Goal: Navigation & Orientation: Find specific page/section

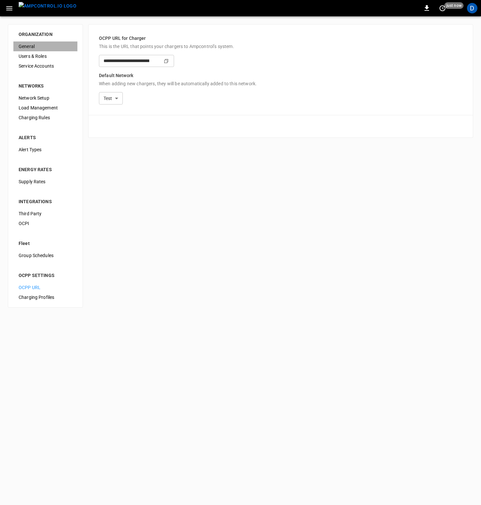
click at [25, 44] on span "General" at bounding box center [46, 46] width 54 height 7
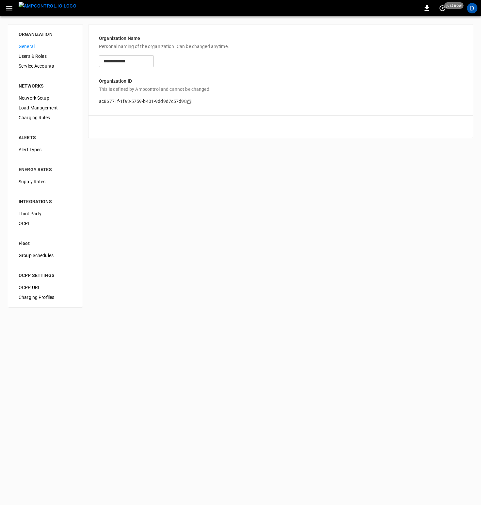
click at [35, 44] on span "General" at bounding box center [46, 46] width 54 height 7
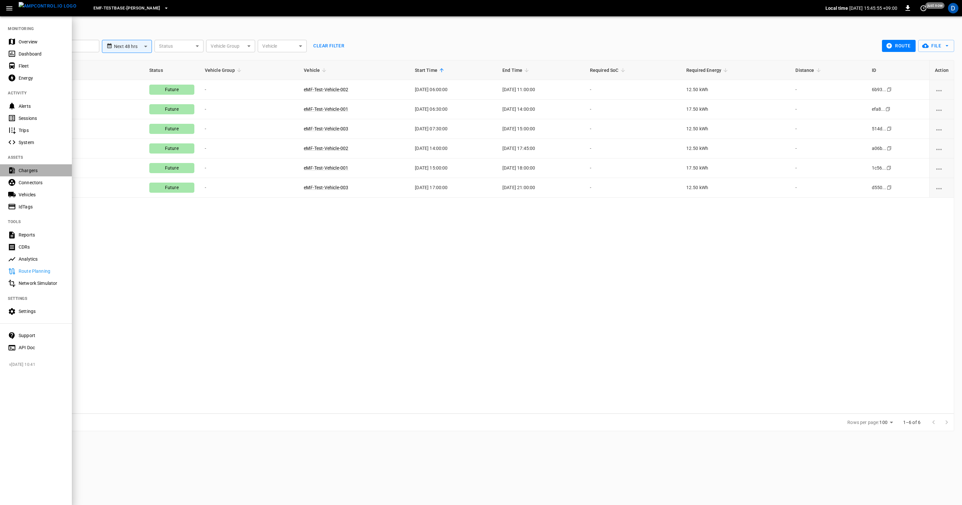
click at [29, 171] on div "Chargers" at bounding box center [41, 170] width 45 height 7
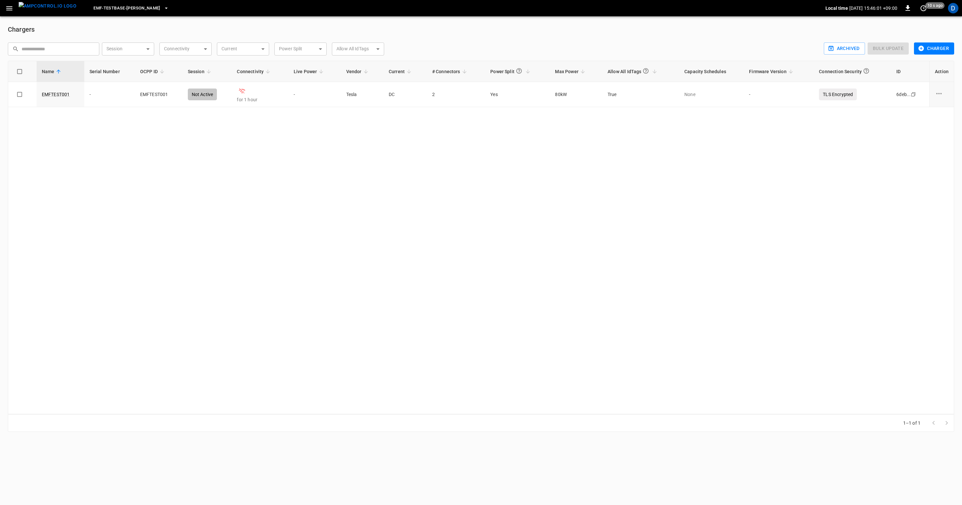
click at [142, 9] on span "eMF-Testbase-[PERSON_NAME]" at bounding box center [126, 9] width 67 height 8
click at [110, 83] on li "Test d628 ..." at bounding box center [128, 84] width 98 height 12
click at [107, 10] on icon "button" at bounding box center [110, 8] width 7 height 7
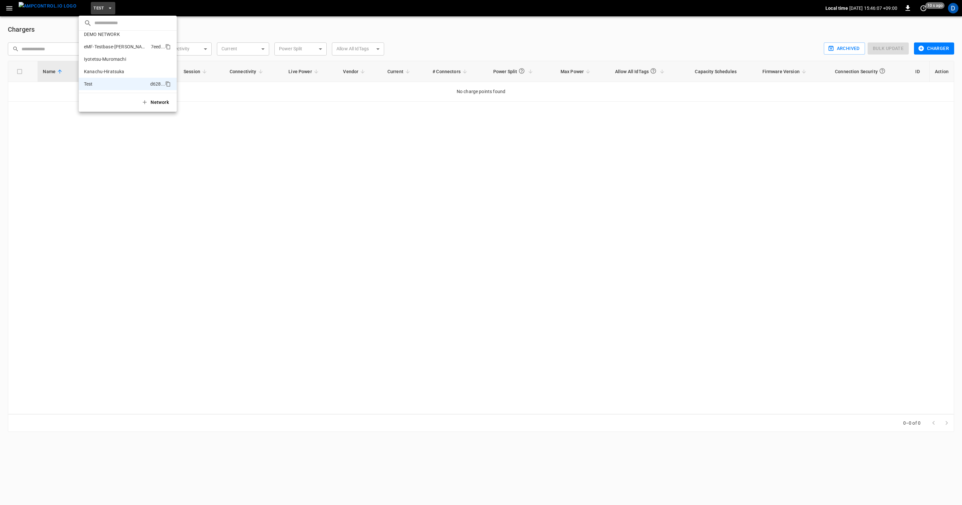
click at [105, 49] on p "eMF-Testbase-[PERSON_NAME]" at bounding box center [116, 46] width 64 height 7
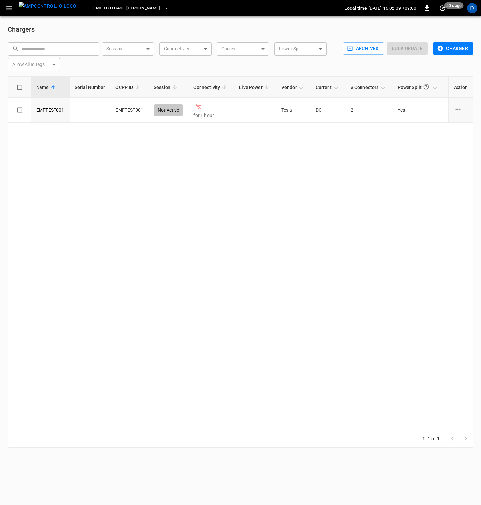
click at [16, 7] on button "menu" at bounding box center [47, 8] width 63 height 16
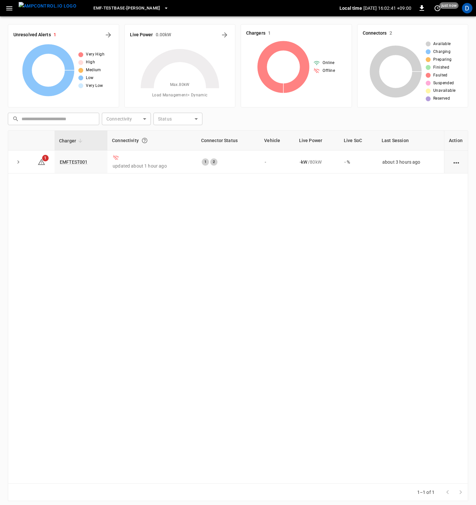
click at [10, 7] on icon "button" at bounding box center [9, 8] width 8 height 8
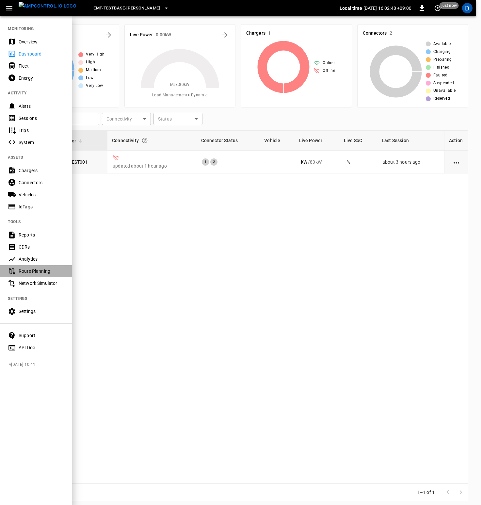
click at [29, 271] on div "Route Planning" at bounding box center [41, 271] width 45 height 7
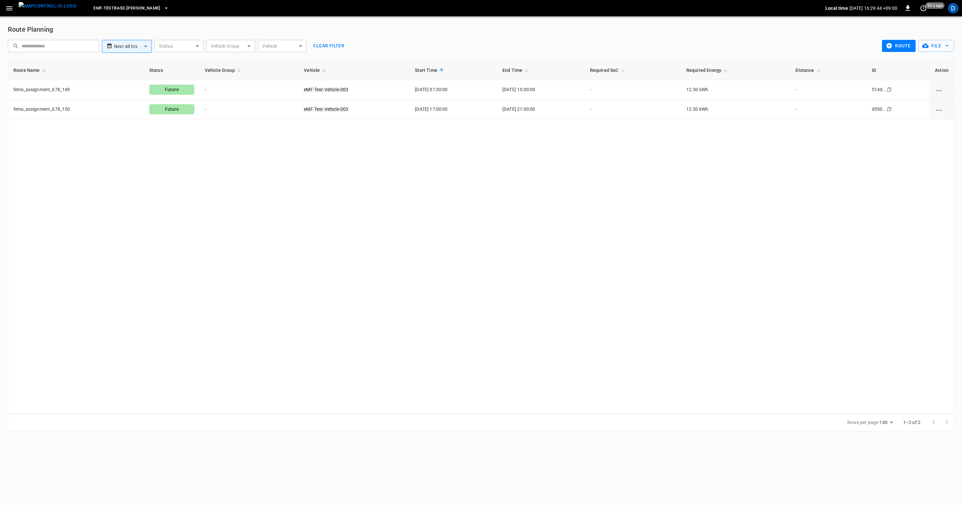
click at [144, 207] on div "Route Name Status Vehicle Group Vehicle Start Time End Time Required SoC Requir…" at bounding box center [481, 236] width 946 height 353
click at [519, 189] on div "Route Name Status Vehicle Group Vehicle Start Time End Time Required SoC Requir…" at bounding box center [481, 236] width 946 height 353
click at [662, 293] on div "Route Name Status Vehicle Group Vehicle Start Time End Time Required SoC Requir…" at bounding box center [481, 236] width 946 height 353
click at [477, 174] on div "Route Name Status Vehicle Group Vehicle Start Time End Time Required SoC Requir…" at bounding box center [481, 236] width 946 height 353
